Goal: Task Accomplishment & Management: Use online tool/utility

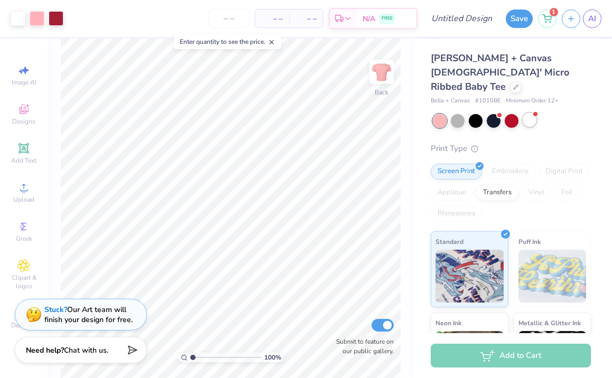
click at [527, 113] on div at bounding box center [529, 120] width 14 height 14
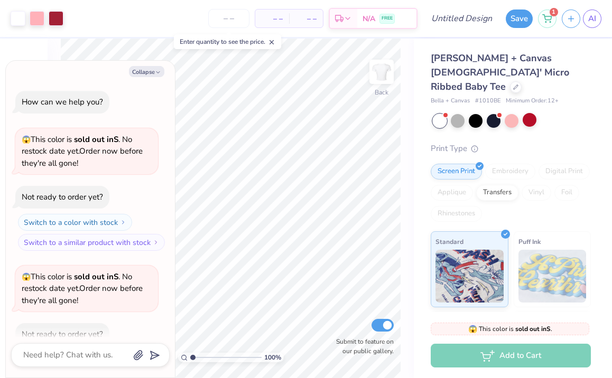
scroll to position [58, 0]
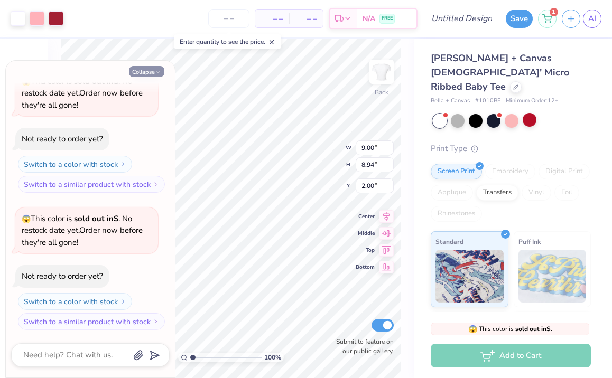
click at [157, 69] on icon "button" at bounding box center [158, 72] width 6 height 6
type textarea "x"
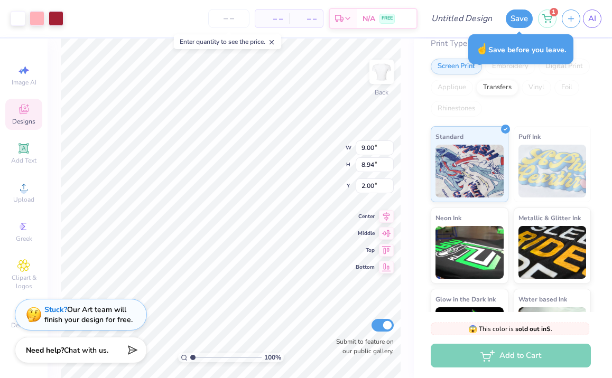
scroll to position [144, 0]
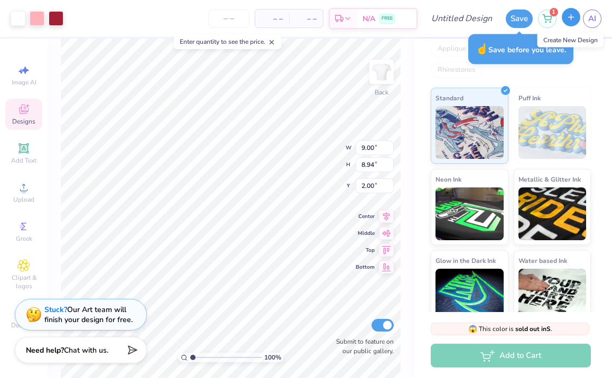
click at [571, 17] on line "button" at bounding box center [570, 17] width 5 height 0
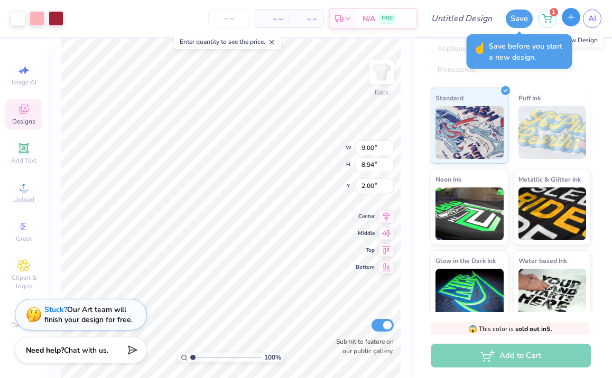
click at [571, 17] on line "button" at bounding box center [570, 17] width 5 height 0
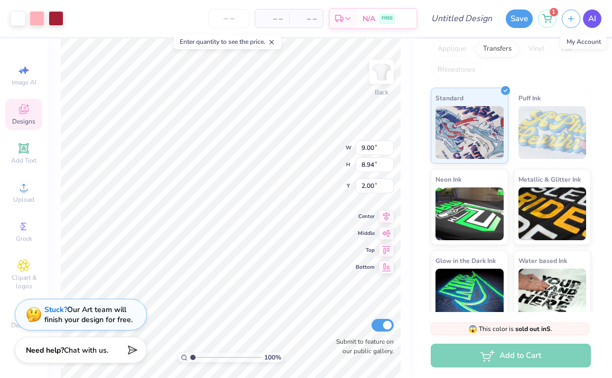
click at [594, 20] on span "AI" at bounding box center [592, 19] width 8 height 12
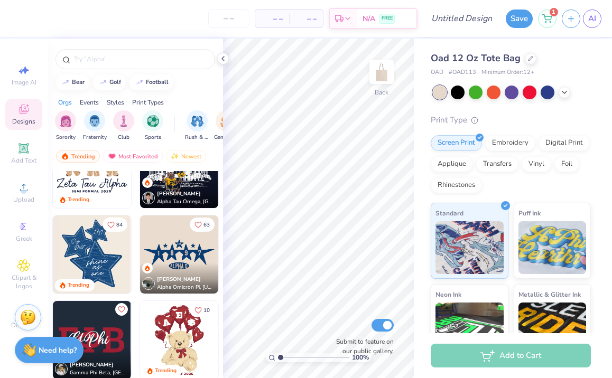
scroll to position [395, 0]
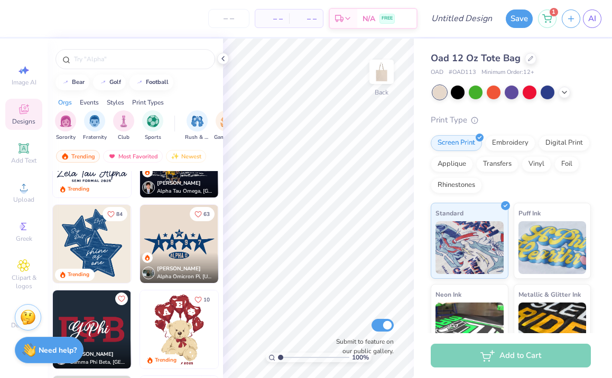
click at [192, 253] on div "[PERSON_NAME] Alpha Omicron Pi, [US_STATE] A&M University" at bounding box center [179, 268] width 78 height 31
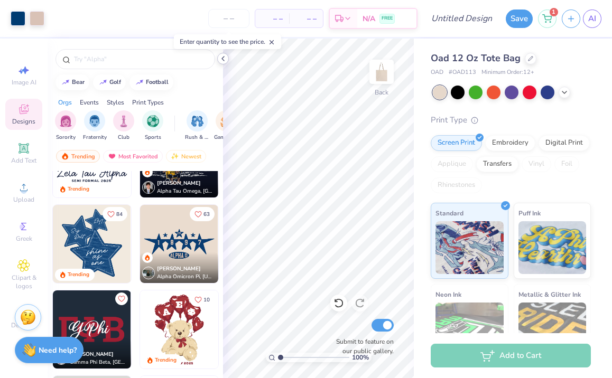
click at [223, 58] on icon at bounding box center [223, 58] width 8 height 8
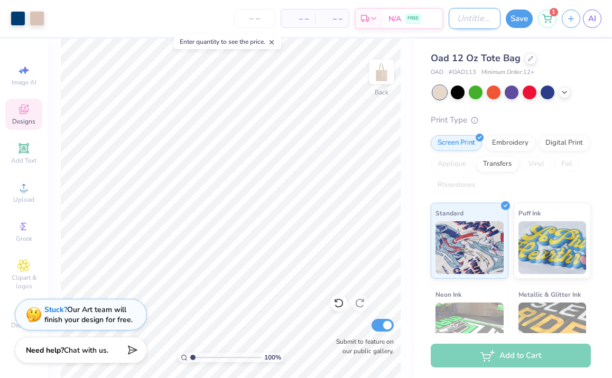
click at [469, 21] on input "Design Title" at bounding box center [474, 18] width 52 height 21
type input "tote"
click at [521, 18] on button "Save" at bounding box center [519, 17] width 27 height 18
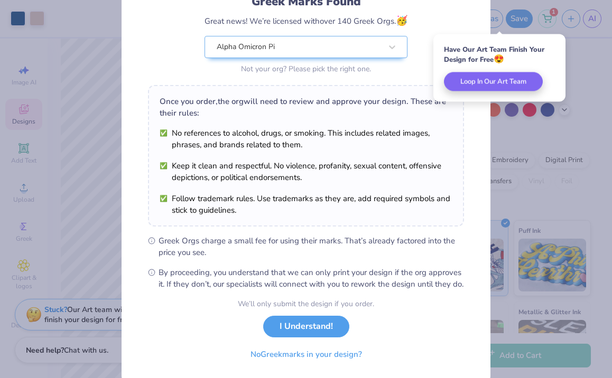
scroll to position [116, 0]
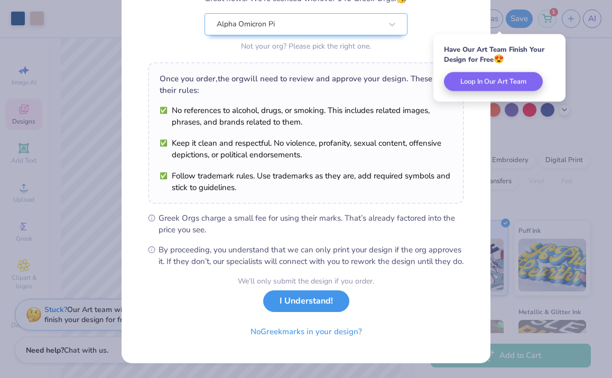
click at [315, 307] on button "I Understand!" at bounding box center [306, 302] width 86 height 22
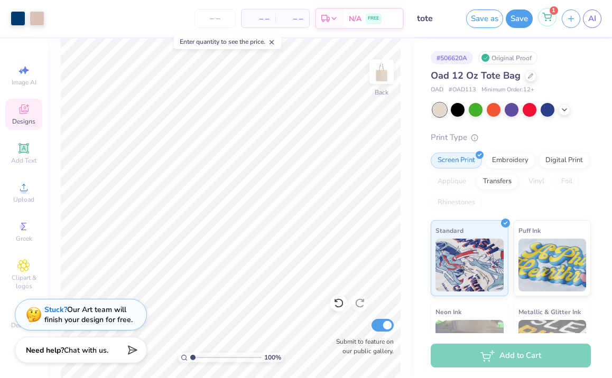
click at [547, 22] on div "1" at bounding box center [547, 17] width 18 height 18
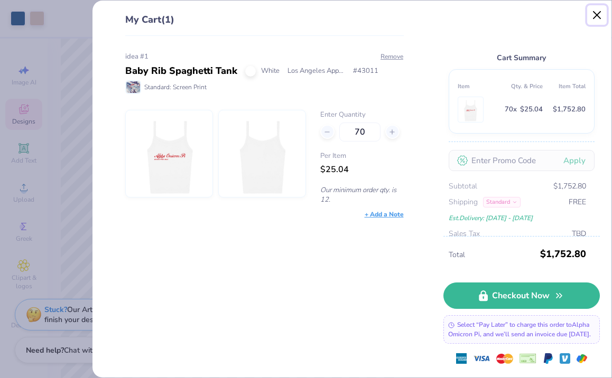
click at [594, 15] on button "Close" at bounding box center [597, 15] width 20 height 20
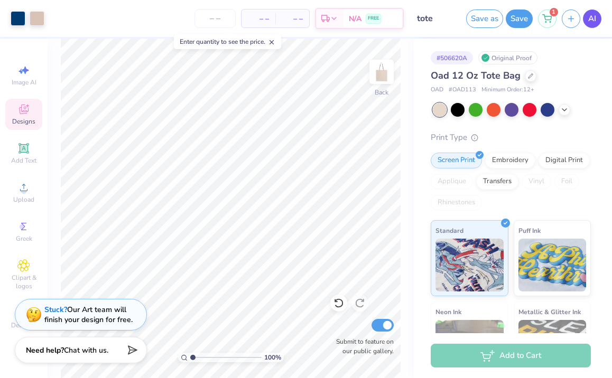
click at [586, 18] on link "AI" at bounding box center [592, 19] width 18 height 18
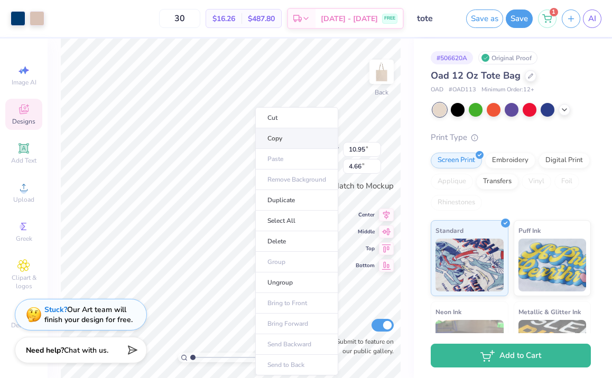
click at [286, 140] on li "Copy" at bounding box center [296, 138] width 83 height 21
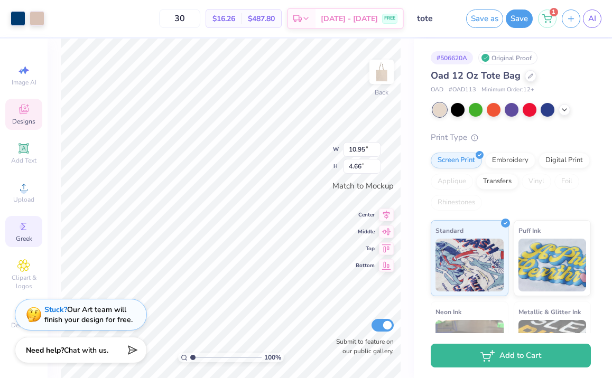
click at [25, 231] on icon at bounding box center [23, 226] width 13 height 13
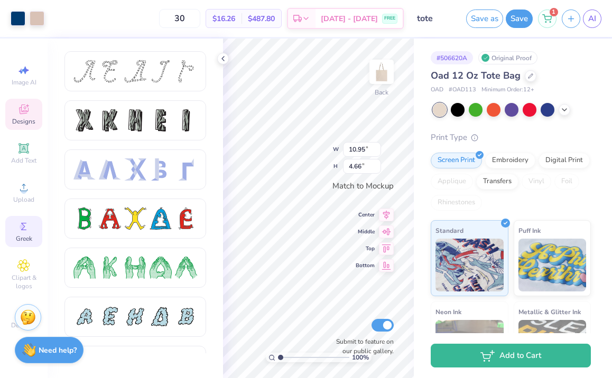
click at [20, 118] on span "Designs" at bounding box center [23, 121] width 23 height 8
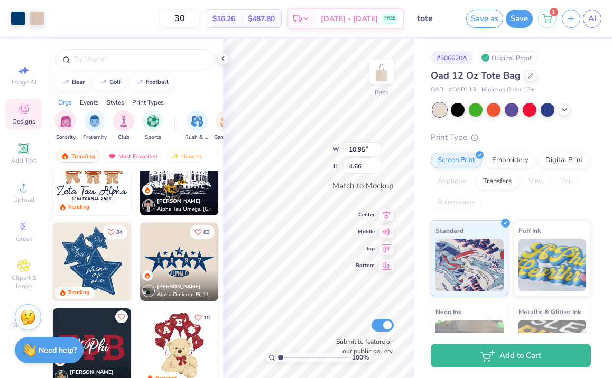
scroll to position [378, 0]
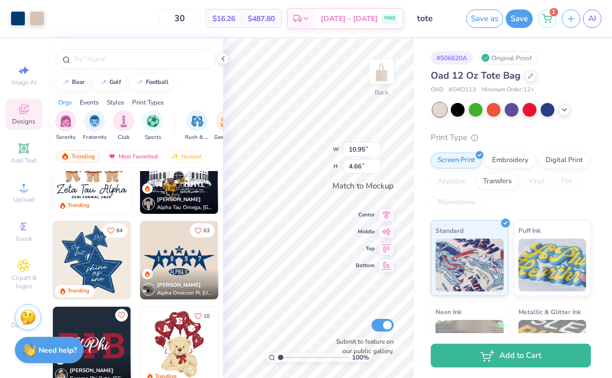
click at [166, 269] on div "[PERSON_NAME] Alpha Omicron Pi, [US_STATE] A&M University" at bounding box center [179, 284] width 78 height 31
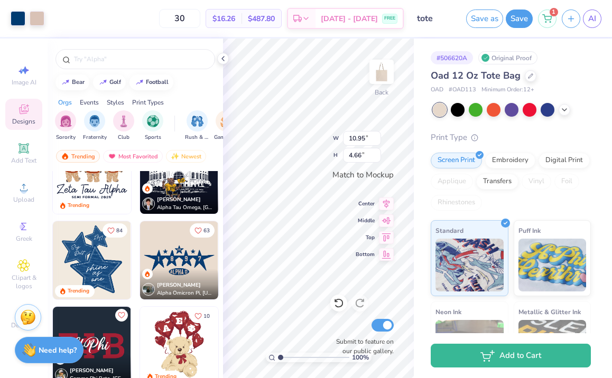
click at [150, 288] on img at bounding box center [148, 289] width 13 height 13
